Goal: Task Accomplishment & Management: Complete application form

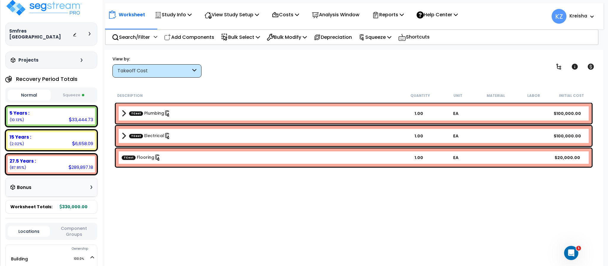
scroll to position [7, 0]
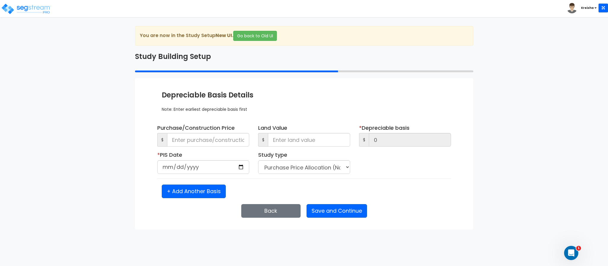
click at [519, 99] on div "We are Building your Study. So please grab a coffee and let us do the heavy lif…" at bounding box center [304, 128] width 608 height 204
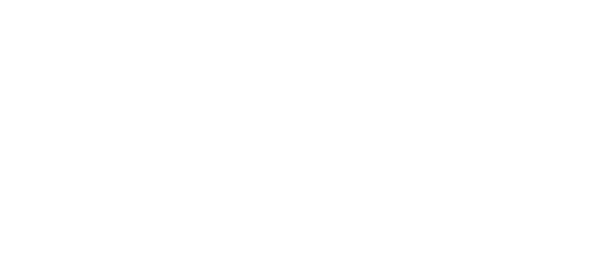
select select "2"
select select "1"
select select "2"
select select "1"
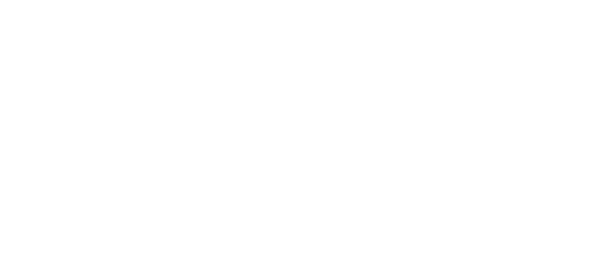
select select "2"
select select "1"
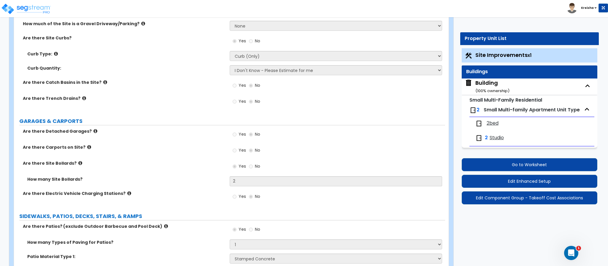
scroll to position [193, 0]
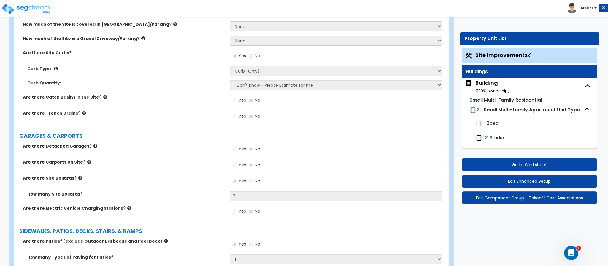
click at [443, 13] on div "Toggle navigation Kreisha" at bounding box center [304, 8] width 608 height 17
